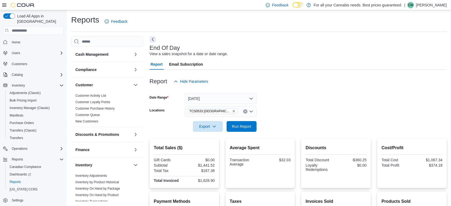
scroll to position [84, 0]
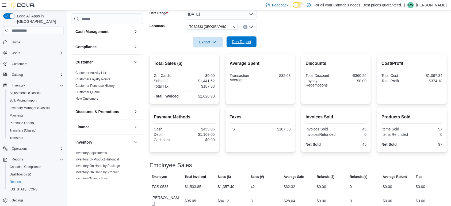
click at [237, 45] on span "Run Report" at bounding box center [242, 41] width 24 height 11
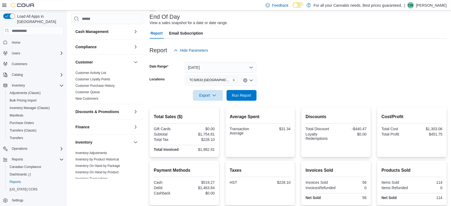
scroll to position [30, 0]
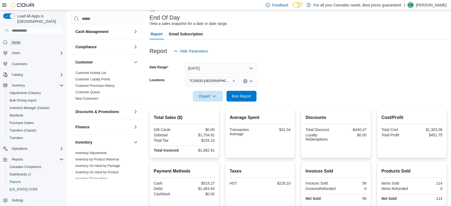
click at [13, 40] on span "Home" at bounding box center [16, 42] width 9 height 4
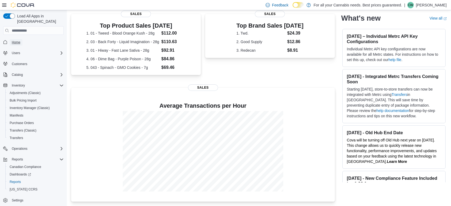
scroll to position [6, 0]
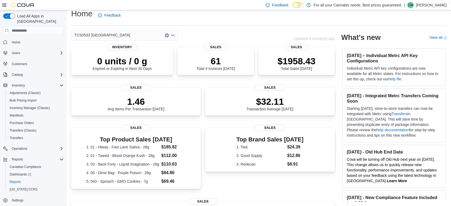
click at [408, 117] on div "TCS0533 Richmond Updated 4 minute(s) ago 0 units / 0 g Expired or Expiring in N…" at bounding box center [258, 172] width 375 height 285
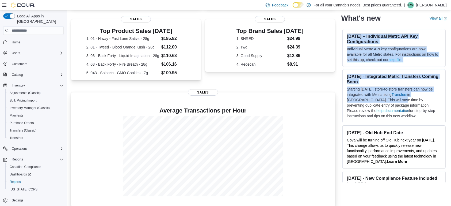
scroll to position [121, 0]
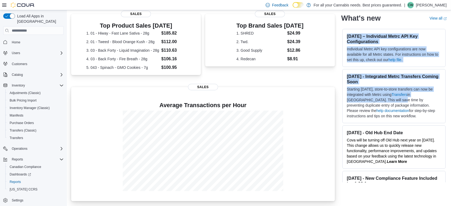
click at [96, 128] on div at bounding box center [202, 150] width 255 height 80
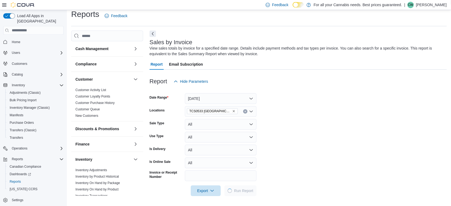
scroll to position [7, 0]
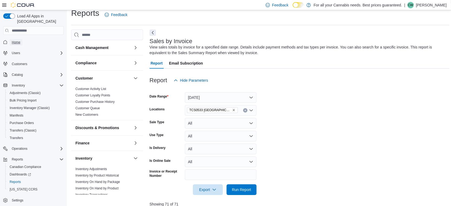
click at [18, 40] on span "Home" at bounding box center [16, 42] width 9 height 4
click at [203, 95] on button "Yesterday" at bounding box center [221, 97] width 72 height 11
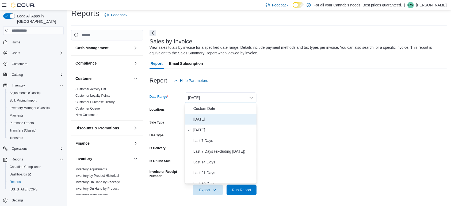
click at [196, 118] on span "Today" at bounding box center [223, 119] width 61 height 6
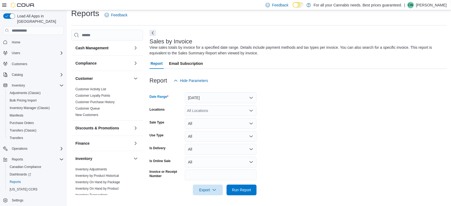
click at [207, 108] on div "All Locations" at bounding box center [221, 110] width 72 height 11
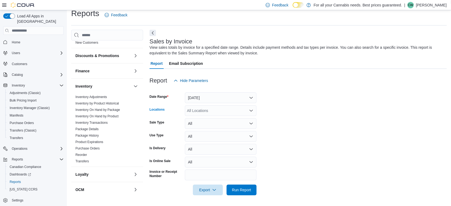
scroll to position [193, 0]
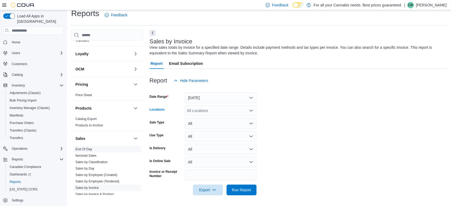
click at [85, 148] on link "End Of Day" at bounding box center [83, 149] width 17 height 4
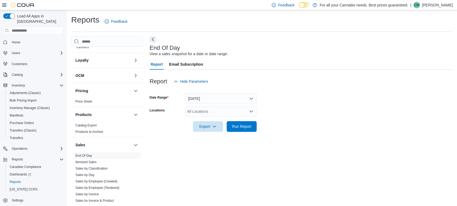
click at [220, 120] on div at bounding box center [300, 119] width 303 height 4
click at [202, 108] on div "All Locations" at bounding box center [221, 111] width 72 height 11
type input "***"
click at [232, 120] on span "TCS0533 [GEOGRAPHIC_DATA]" at bounding box center [227, 120] width 56 height 5
click at [294, 118] on div at bounding box center [300, 119] width 303 height 4
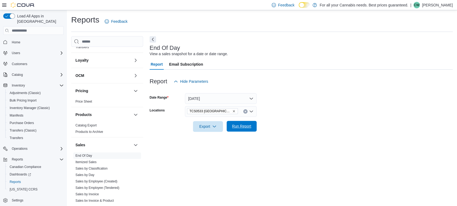
click at [245, 129] on span "Run Report" at bounding box center [242, 126] width 24 height 11
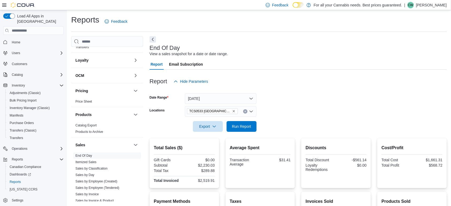
scroll to position [56, 0]
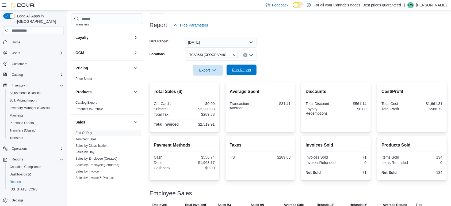
click at [246, 68] on span "Run Report" at bounding box center [241, 69] width 19 height 5
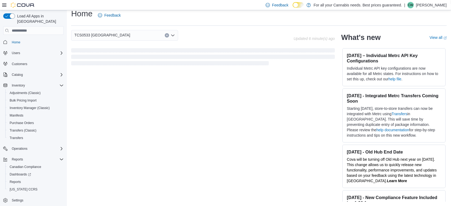
scroll to position [6, 0]
